Goal: Task Accomplishment & Management: Manage account settings

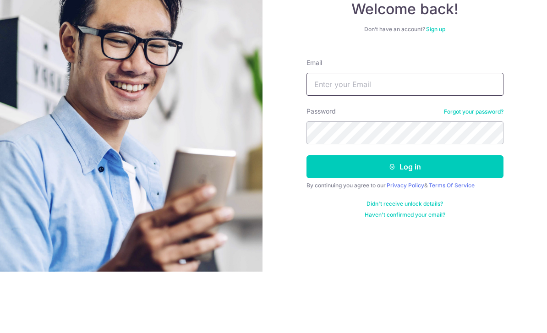
type input "Enzion55@yahoo.com.sg"
click at [404, 217] on button "Log in" at bounding box center [404, 228] width 197 height 23
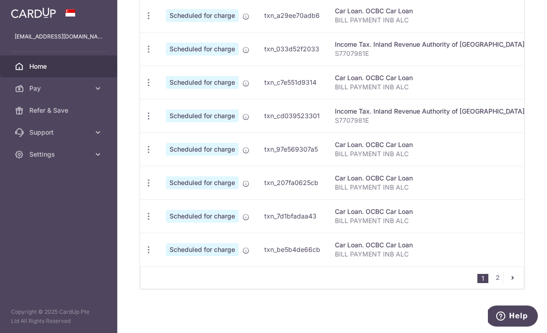
scroll to position [383, 0]
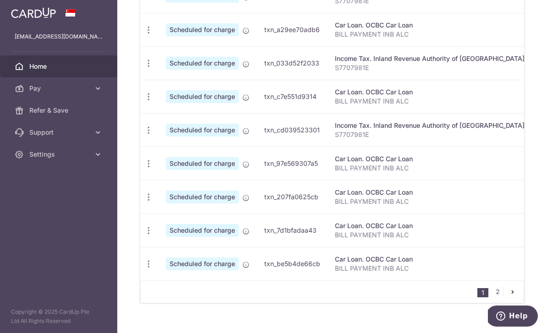
click at [496, 306] on button "Help" at bounding box center [512, 316] width 52 height 21
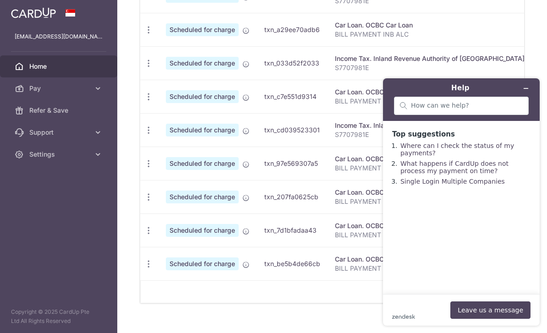
click at [528, 91] on icon "Minimise widget" at bounding box center [526, 88] width 6 height 6
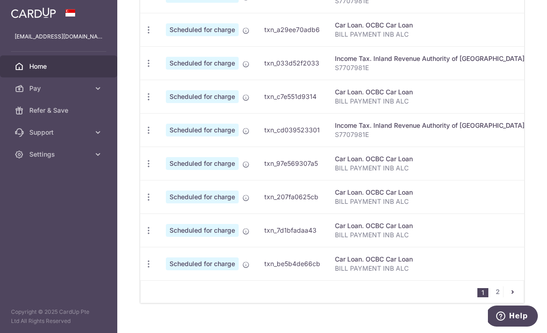
click at [497, 297] on link "2" at bounding box center [497, 291] width 11 height 11
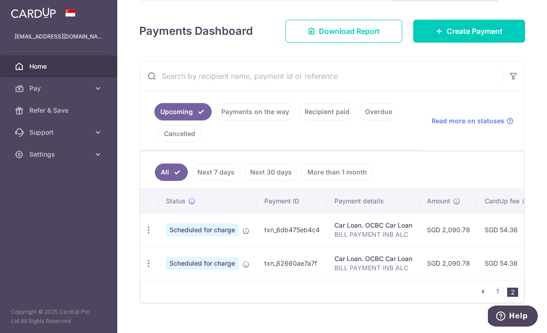
scroll to position [115, 0]
click at [144, 235] on icon "button" at bounding box center [149, 231] width 10 height 10
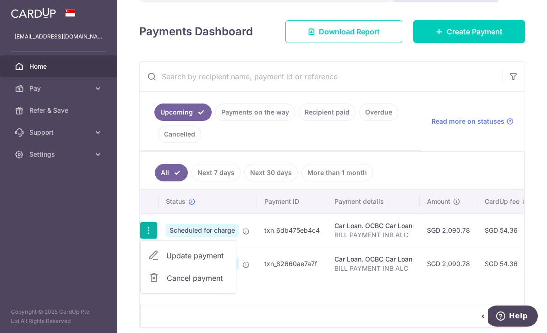
click at [167, 284] on span "Cancel payment" at bounding box center [197, 278] width 61 height 11
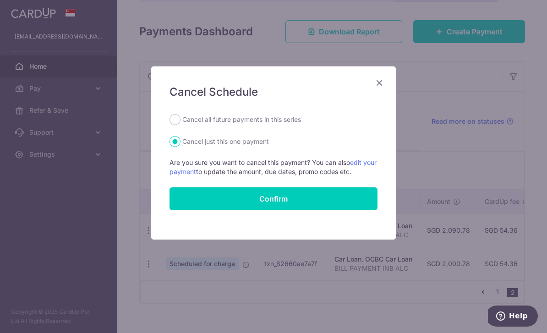
click at [279, 117] on label "Cancel all future payments in this series" at bounding box center [241, 119] width 119 height 11
click at [180, 117] on input "Cancel all future payments in this series" at bounding box center [174, 119] width 11 height 11
radio input "true"
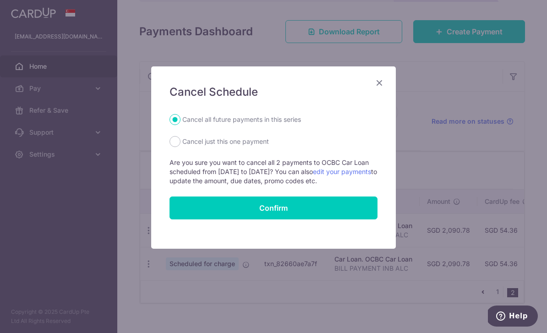
click at [333, 207] on button "Confirm" at bounding box center [273, 208] width 208 height 23
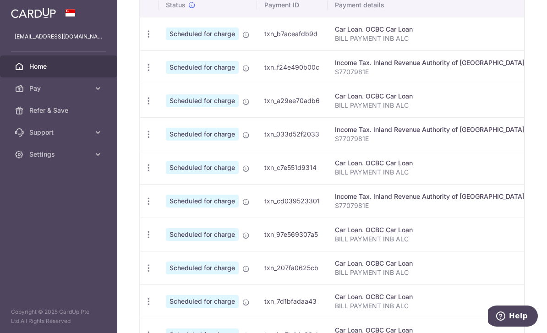
click at [144, 173] on icon "button" at bounding box center [149, 168] width 10 height 10
click at [167, 221] on span "Cancel payment" at bounding box center [197, 215] width 61 height 11
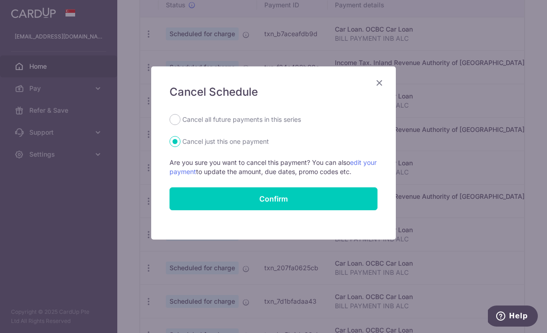
click at [273, 120] on label "Cancel all future payments in this series" at bounding box center [241, 119] width 119 height 11
click at [180, 120] on input "Cancel all future payments in this series" at bounding box center [174, 119] width 11 height 11
radio input "true"
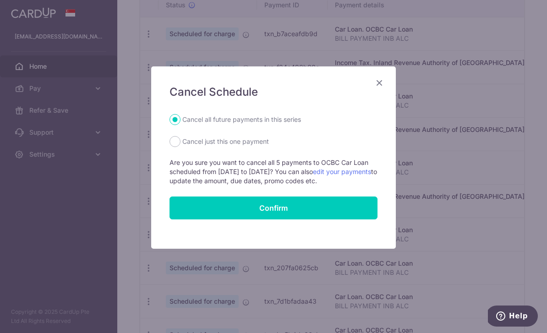
click at [322, 216] on button "Confirm" at bounding box center [273, 208] width 208 height 23
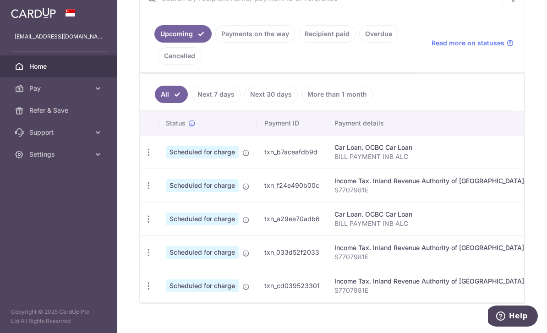
click at [144, 224] on icon "button" at bounding box center [149, 219] width 10 height 10
click at [5, 170] on div at bounding box center [273, 166] width 547 height 333
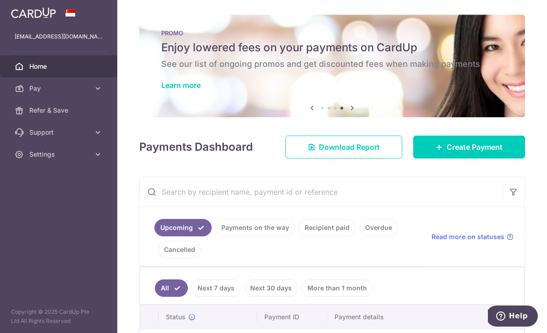
click at [0, 0] on icon "button" at bounding box center [0, 0] width 0 height 0
click at [27, 68] on link "Home" at bounding box center [58, 66] width 117 height 22
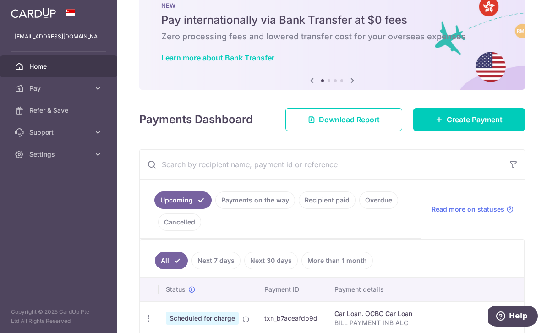
scroll to position [28, 0]
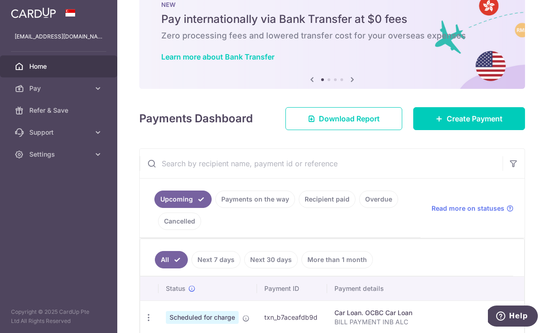
click at [347, 85] on icon at bounding box center [352, 79] width 11 height 11
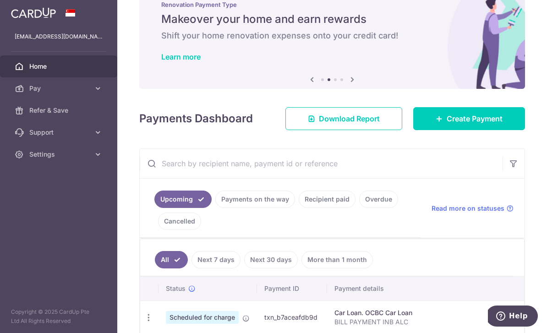
click at [347, 85] on link "Next" at bounding box center [352, 79] width 11 height 11
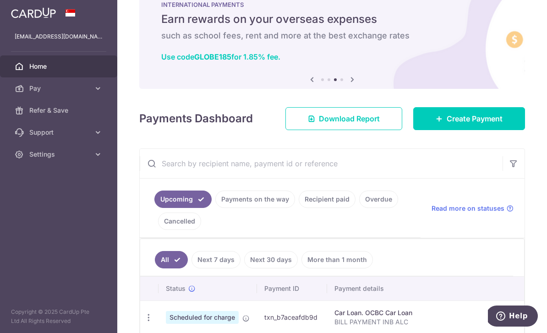
scroll to position [19, 0]
click at [347, 85] on icon at bounding box center [352, 79] width 11 height 11
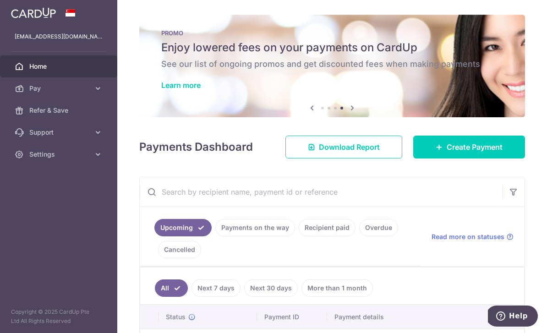
scroll to position [0, 0]
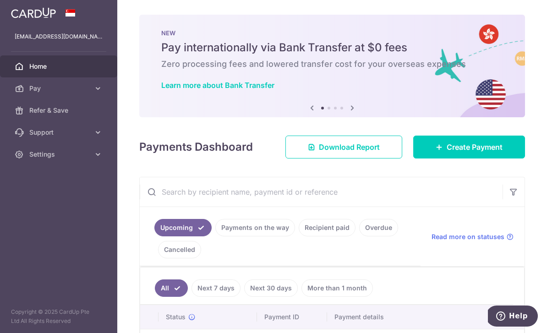
click at [0, 0] on icon "button" at bounding box center [0, 0] width 0 height 0
click at [33, 67] on span "Home" at bounding box center [59, 66] width 60 height 9
click at [0, 0] on img at bounding box center [0, 0] width 0 height 0
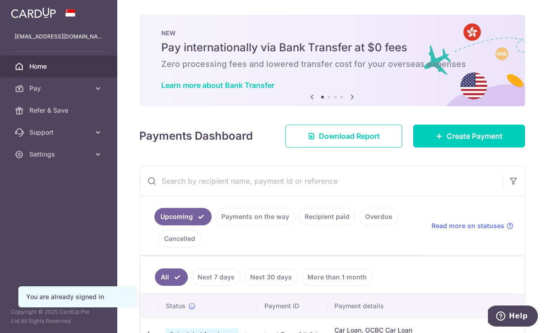
click at [0, 0] on icon "button" at bounding box center [0, 0] width 0 height 0
click at [38, 158] on span "Settings" at bounding box center [59, 154] width 60 height 9
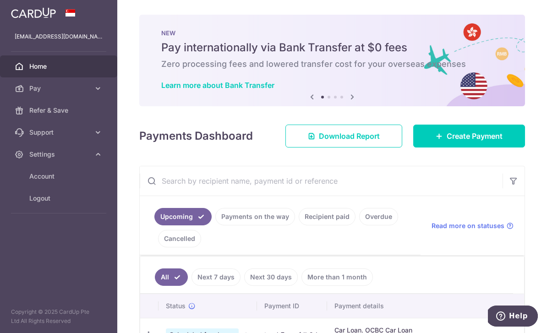
click at [38, 176] on span "Account" at bounding box center [59, 176] width 60 height 9
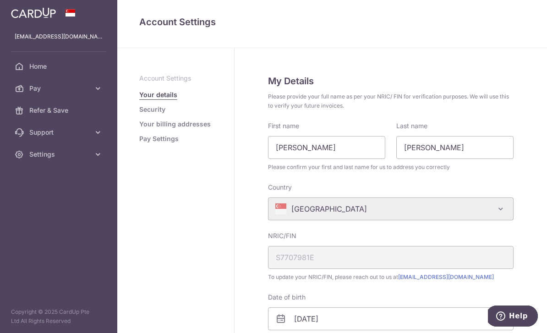
click at [0, 0] on icon "button" at bounding box center [0, 0] width 0 height 0
click at [31, 91] on span "Pay" at bounding box center [59, 88] width 60 height 9
click at [18, 64] on icon at bounding box center [19, 66] width 9 height 9
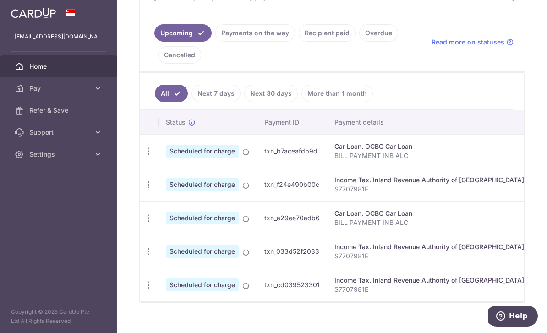
scroll to position [194, 0]
